Goal: Task Accomplishment & Management: Manage account settings

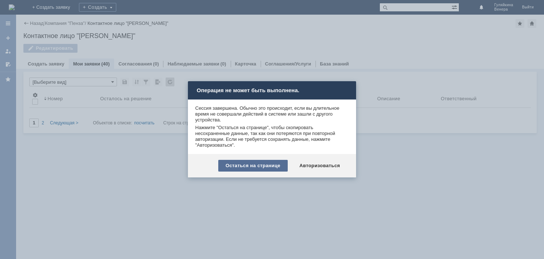
click at [267, 165] on div "Остаться на странице" at bounding box center [252, 166] width 69 height 12
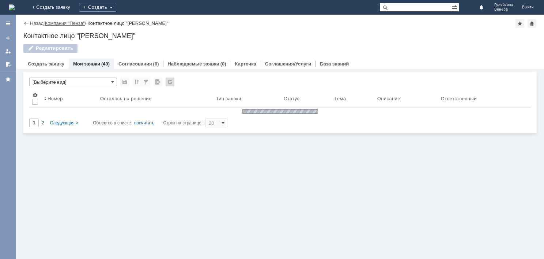
click at [80, 23] on link "Компания "Пенза"" at bounding box center [65, 22] width 40 height 5
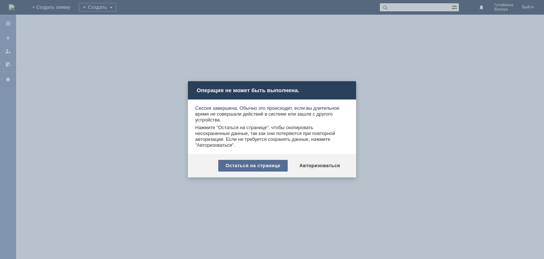
click at [267, 160] on div "Остаться на странице" at bounding box center [252, 166] width 69 height 12
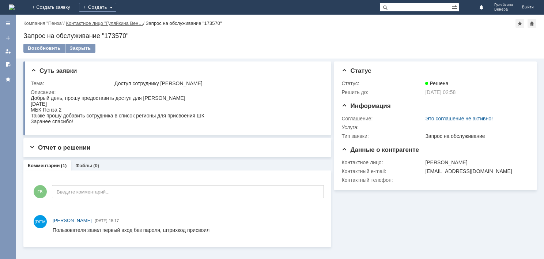
click at [114, 23] on link "Контактное лицо "Гуляйкина Вен…" at bounding box center [104, 22] width 77 height 5
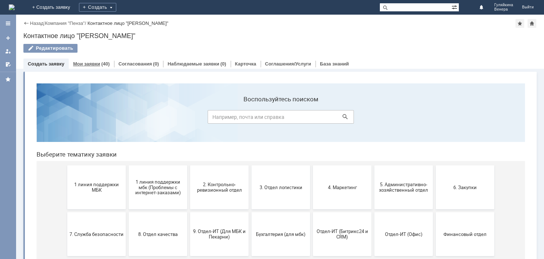
click at [87, 68] on div "Мои заявки (40)" at bounding box center [91, 63] width 45 height 11
